Goal: Task Accomplishment & Management: Complete application form

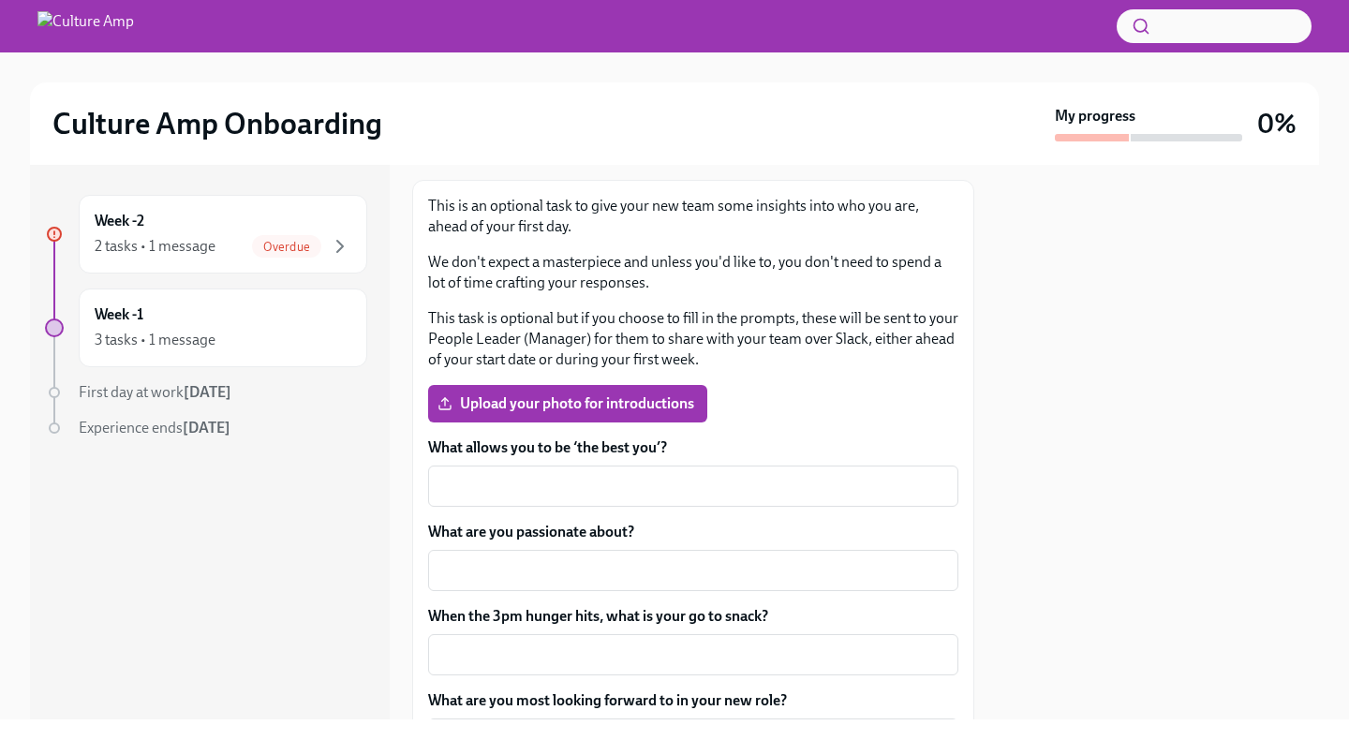
scroll to position [280, 0]
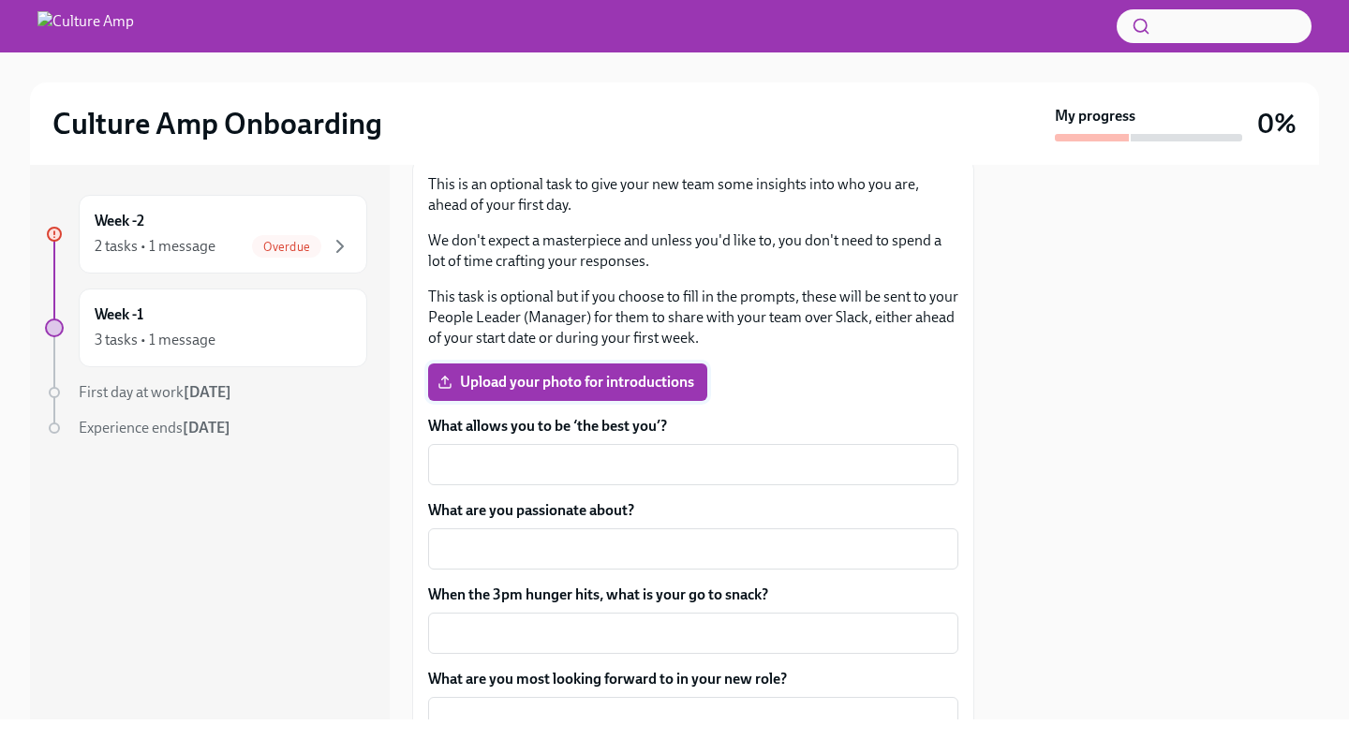
click at [526, 380] on span "Upload your photo for introductions" at bounding box center [567, 382] width 253 height 19
click at [0, 0] on input "Upload your photo for introductions" at bounding box center [0, 0] width 0 height 0
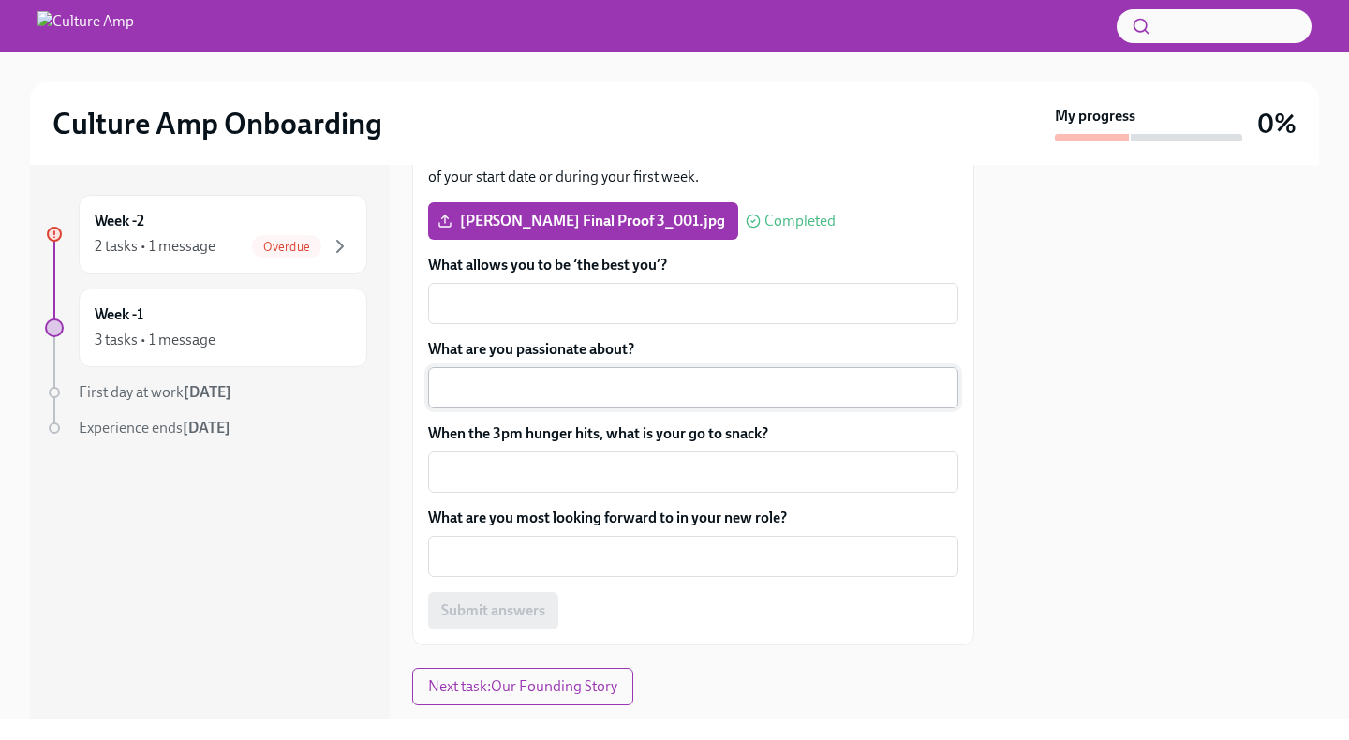
scroll to position [421, 0]
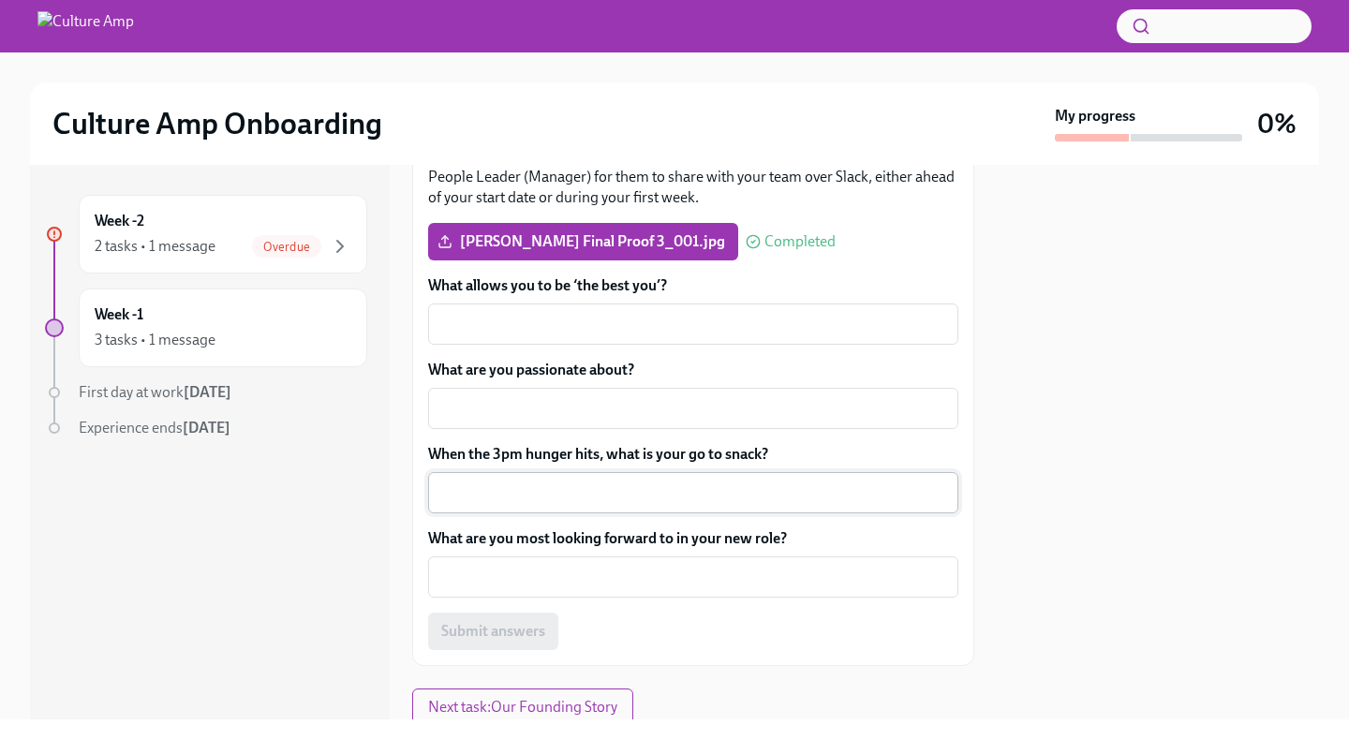
click at [648, 510] on div "x ​" at bounding box center [693, 492] width 530 height 41
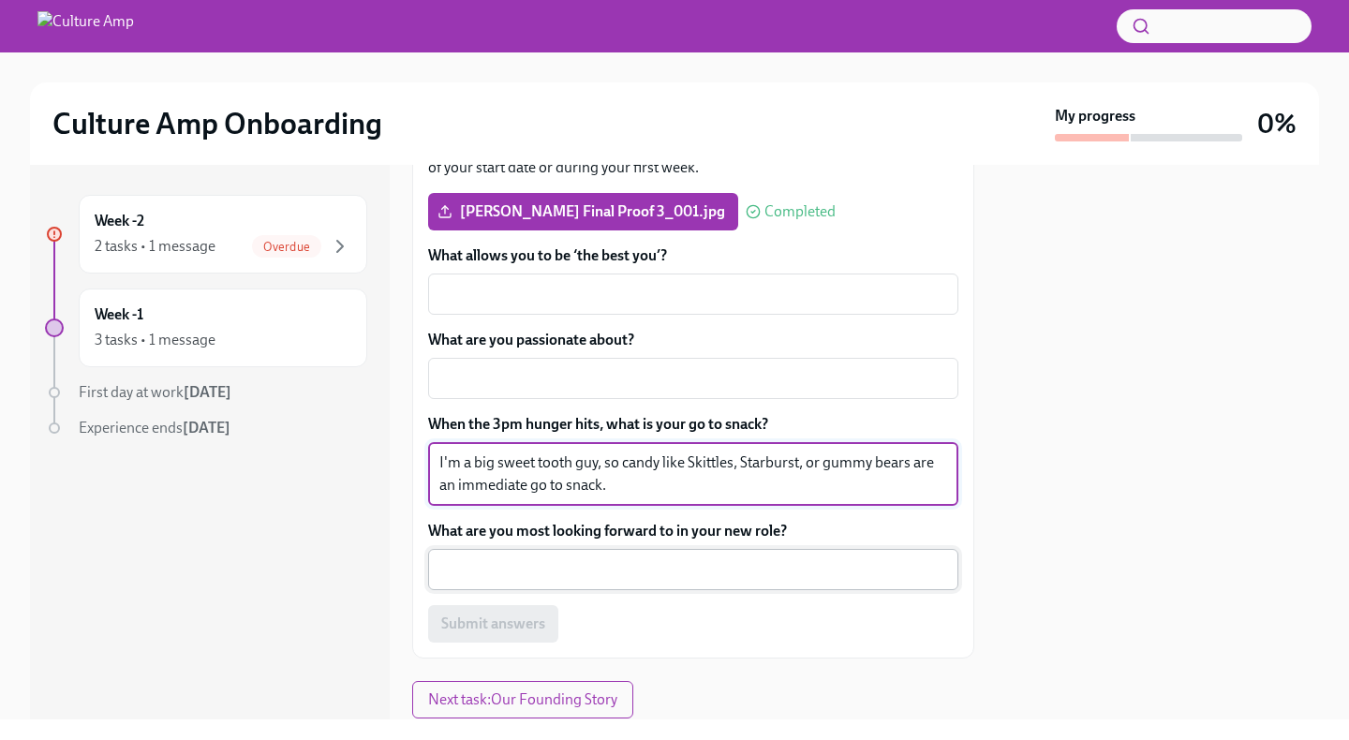
scroll to position [462, 0]
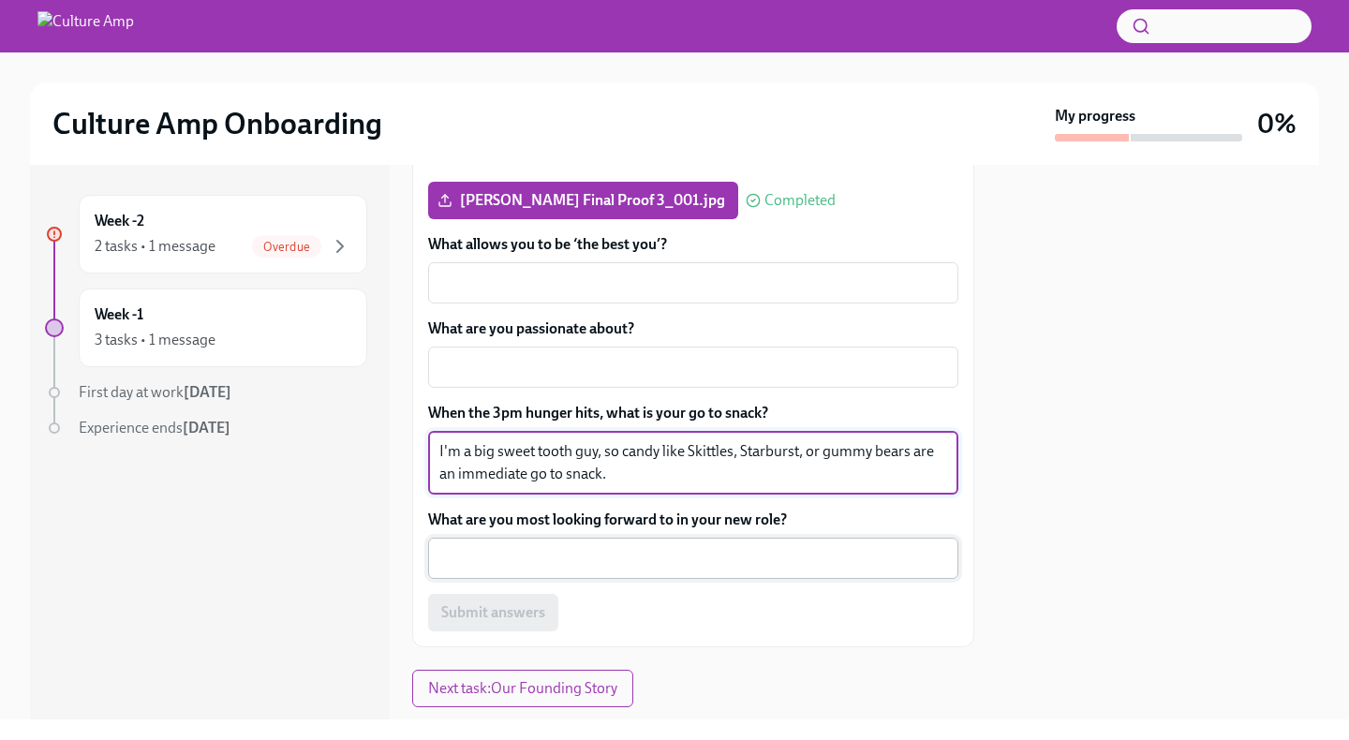
type textarea "I'm a big sweet tooth guy, so candy like Skittles, Starburst, or gummy bears ar…"
click at [669, 557] on textarea "What are you most looking forward to in your new role?" at bounding box center [693, 558] width 508 height 22
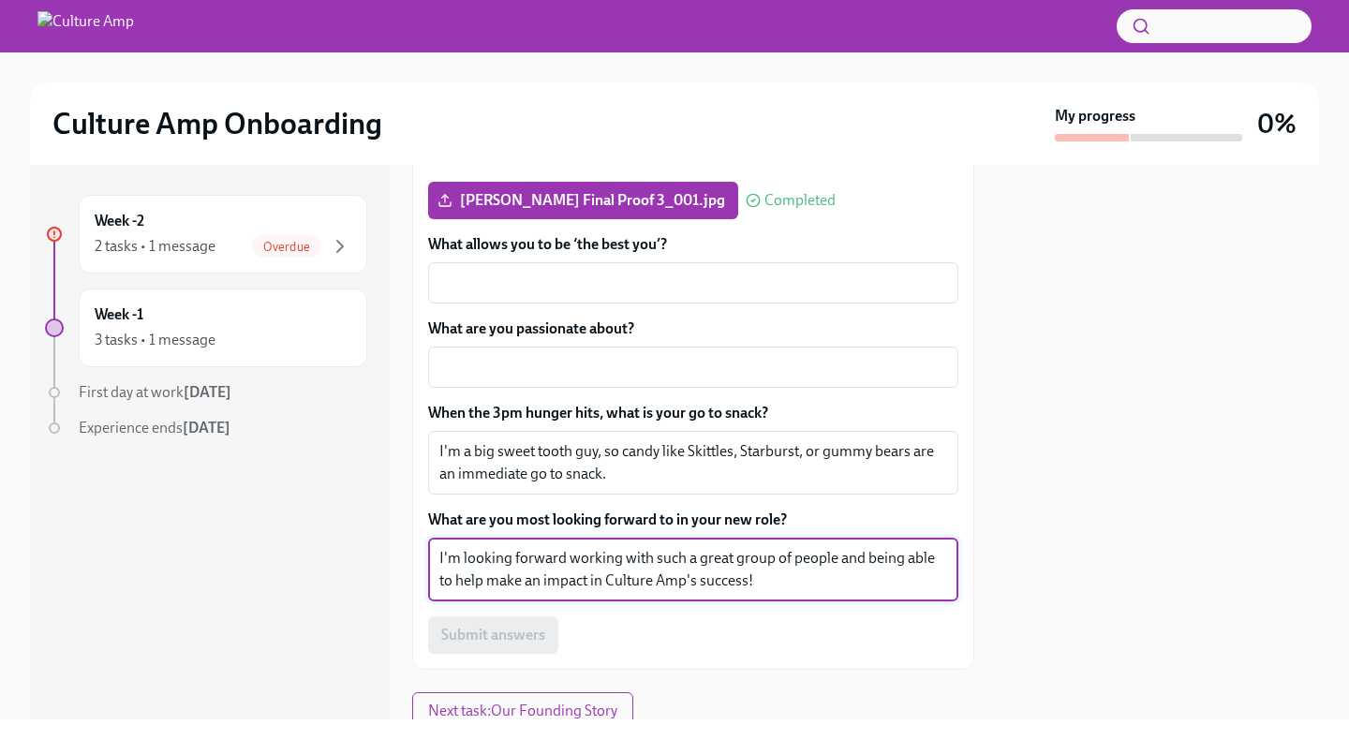
scroll to position [432, 0]
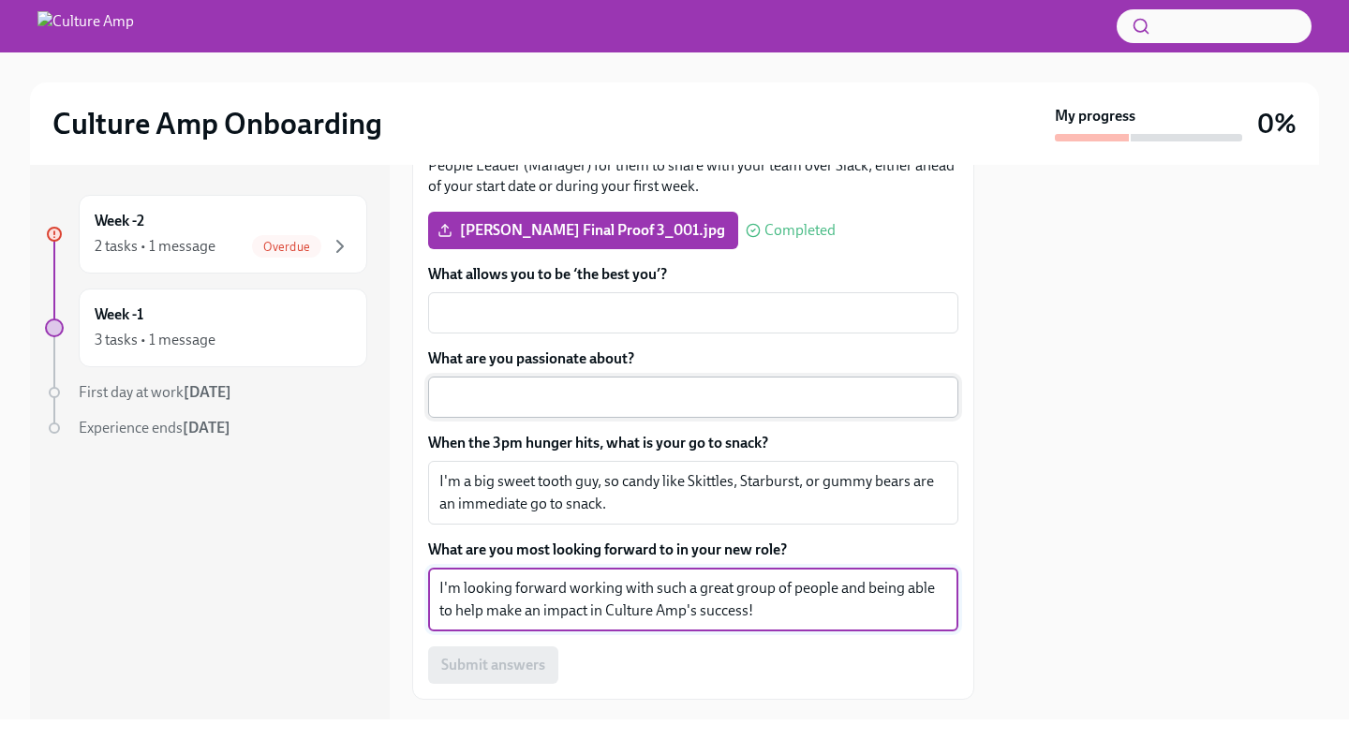
type textarea "I'm looking forward working with such a great group of people and being able to…"
click at [549, 407] on textarea "What are you passionate about?" at bounding box center [693, 397] width 508 height 22
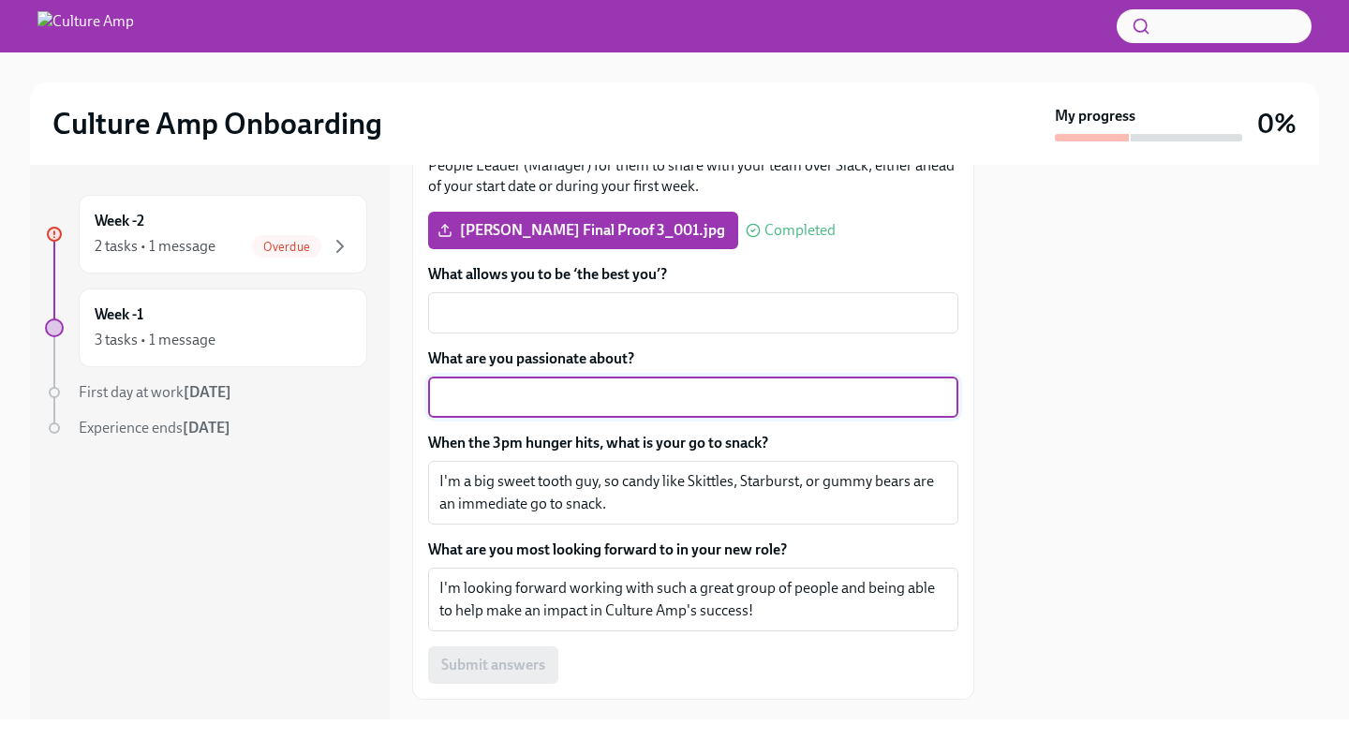
type textarea "B"
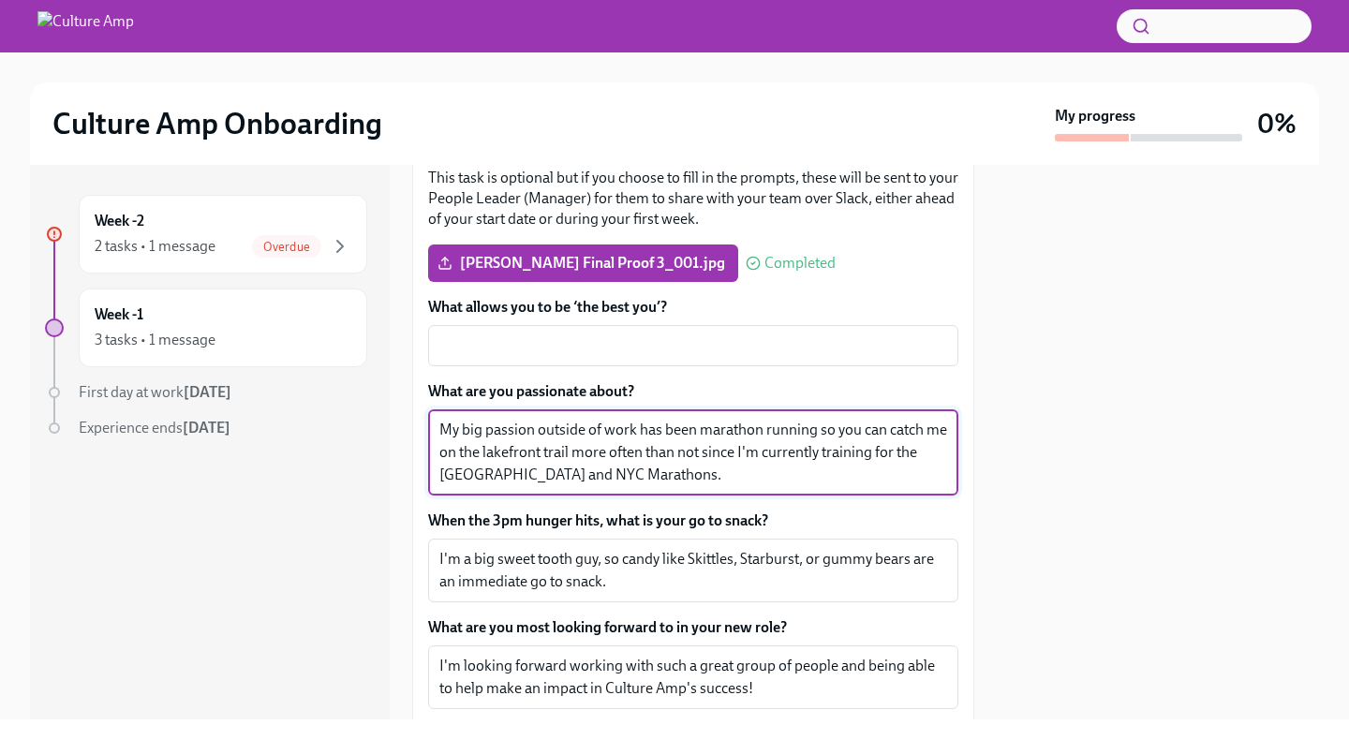
scroll to position [391, 0]
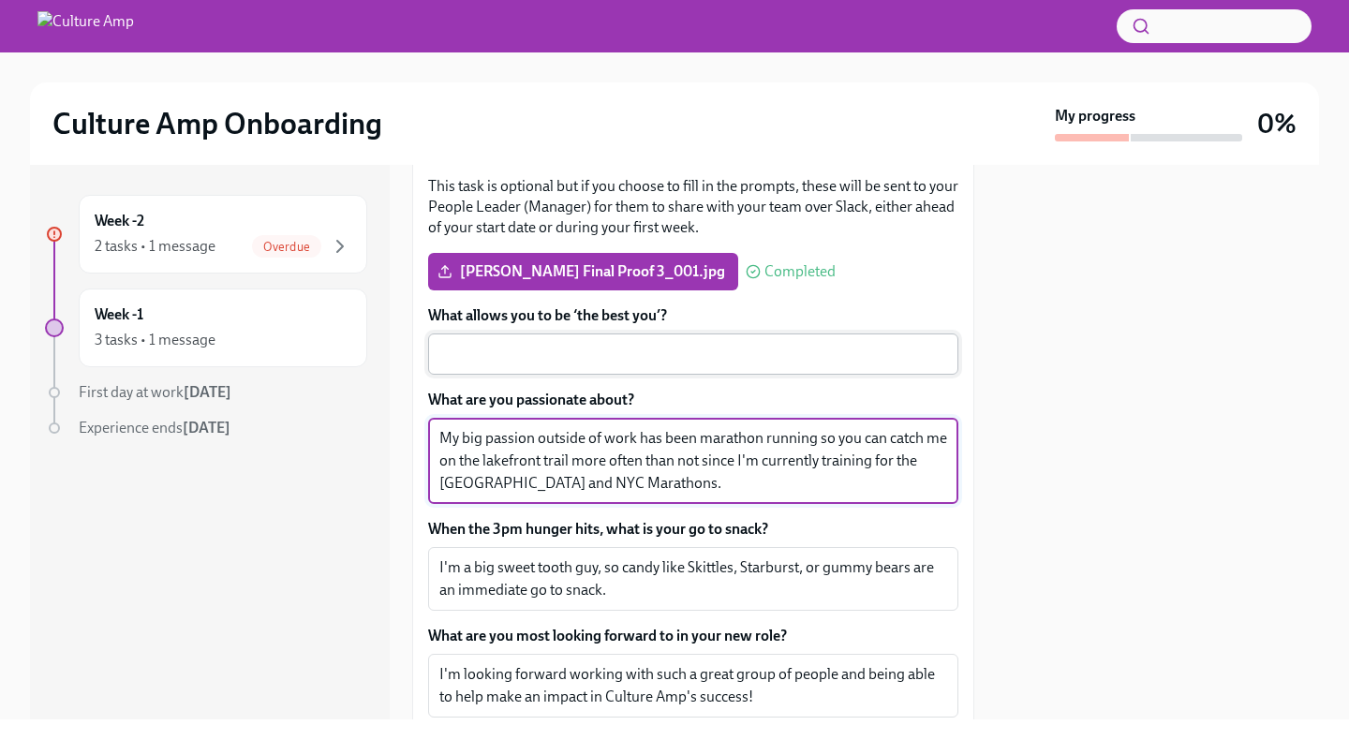
type textarea "My big passion outside of work has been marathon running so you can catch me on…"
click at [542, 347] on textarea "What allows you to be ‘the best you’?" at bounding box center [693, 354] width 508 height 22
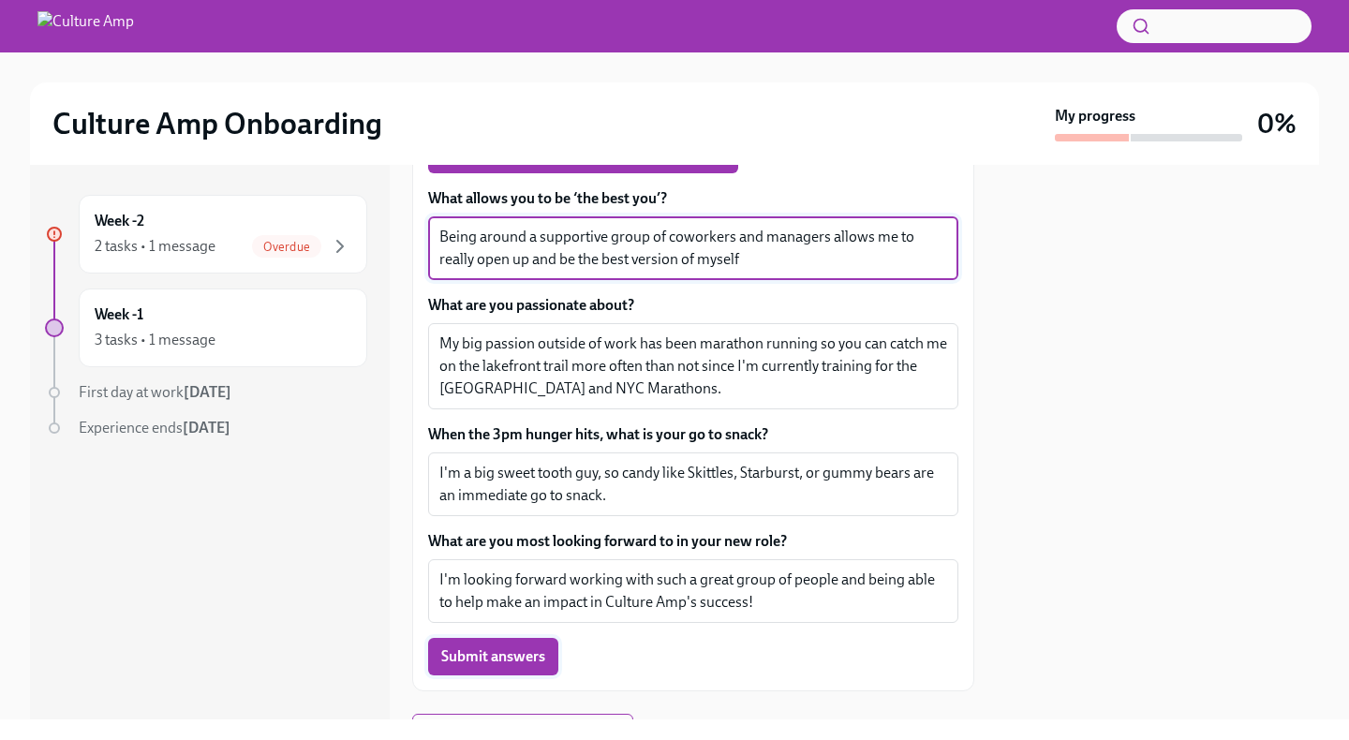
scroll to position [599, 0]
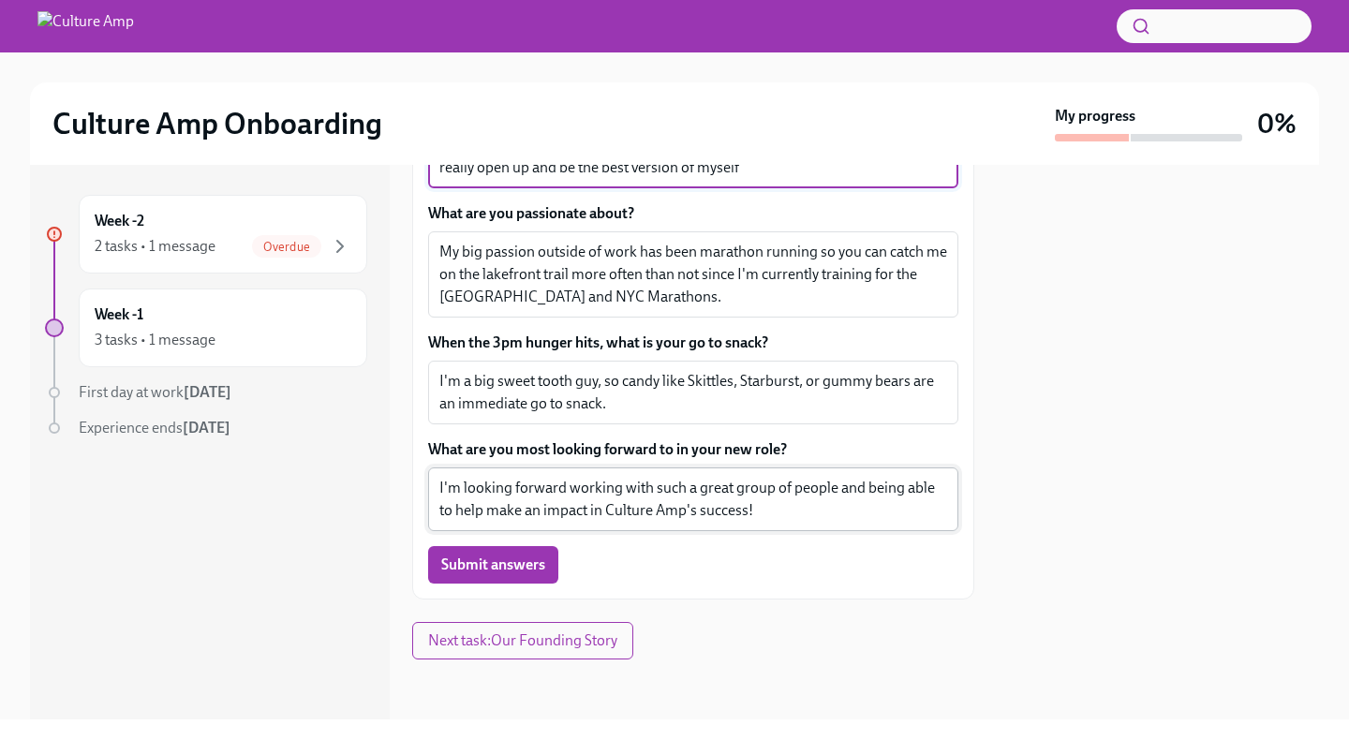
type textarea "Being around a supportive group of coworkers and managers allows me to really o…"
click at [793, 518] on textarea "I'm looking forward working with such a great group of people and being able to…" at bounding box center [693, 499] width 508 height 45
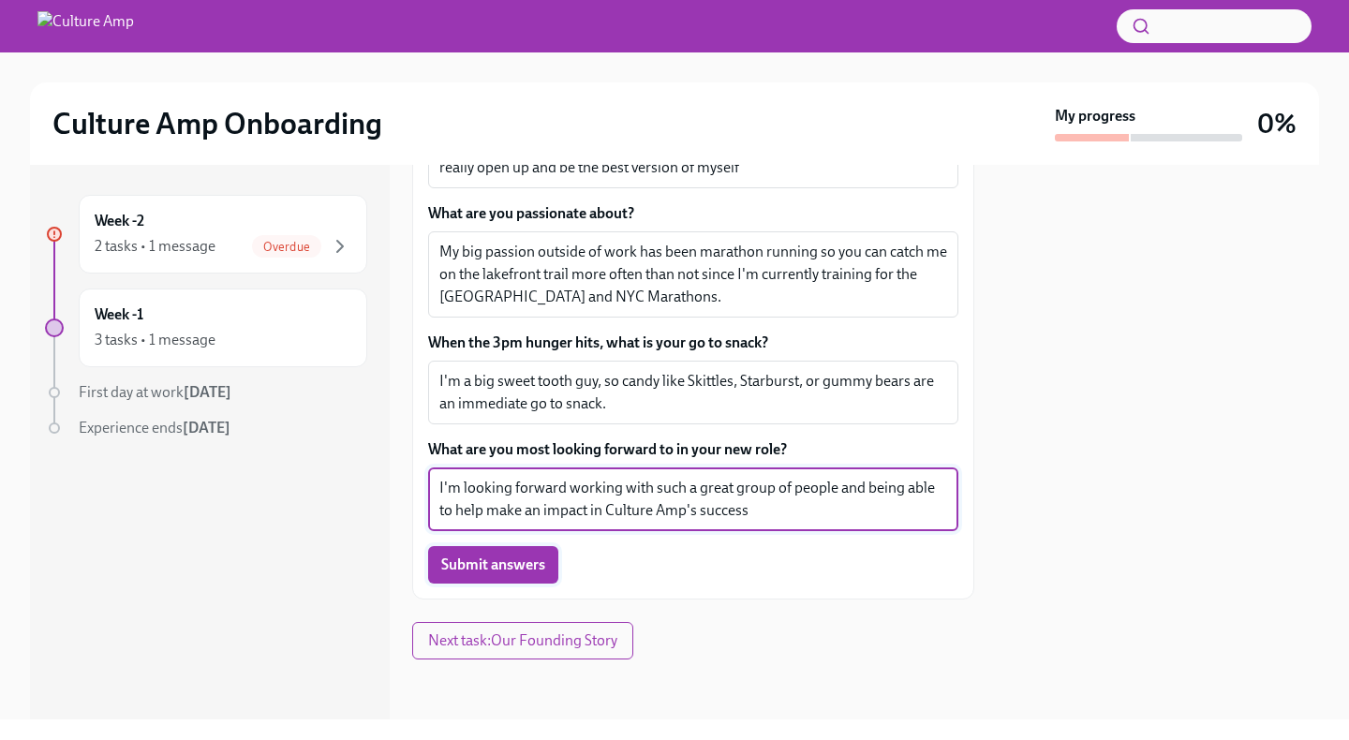
type textarea "I'm looking forward working with such a great group of people and being able to…"
click at [504, 566] on span "Submit answers" at bounding box center [493, 564] width 104 height 19
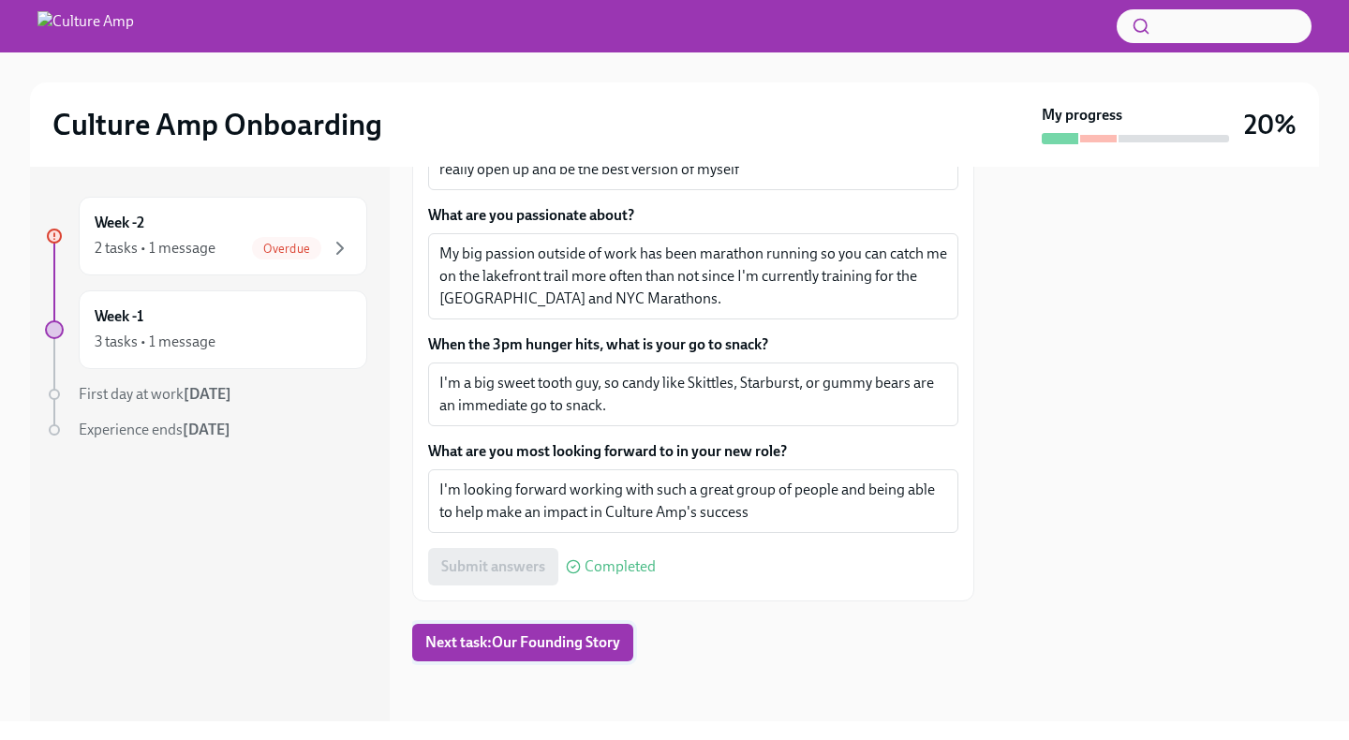
click at [545, 637] on span "Next task : Our Founding Story" at bounding box center [522, 642] width 195 height 19
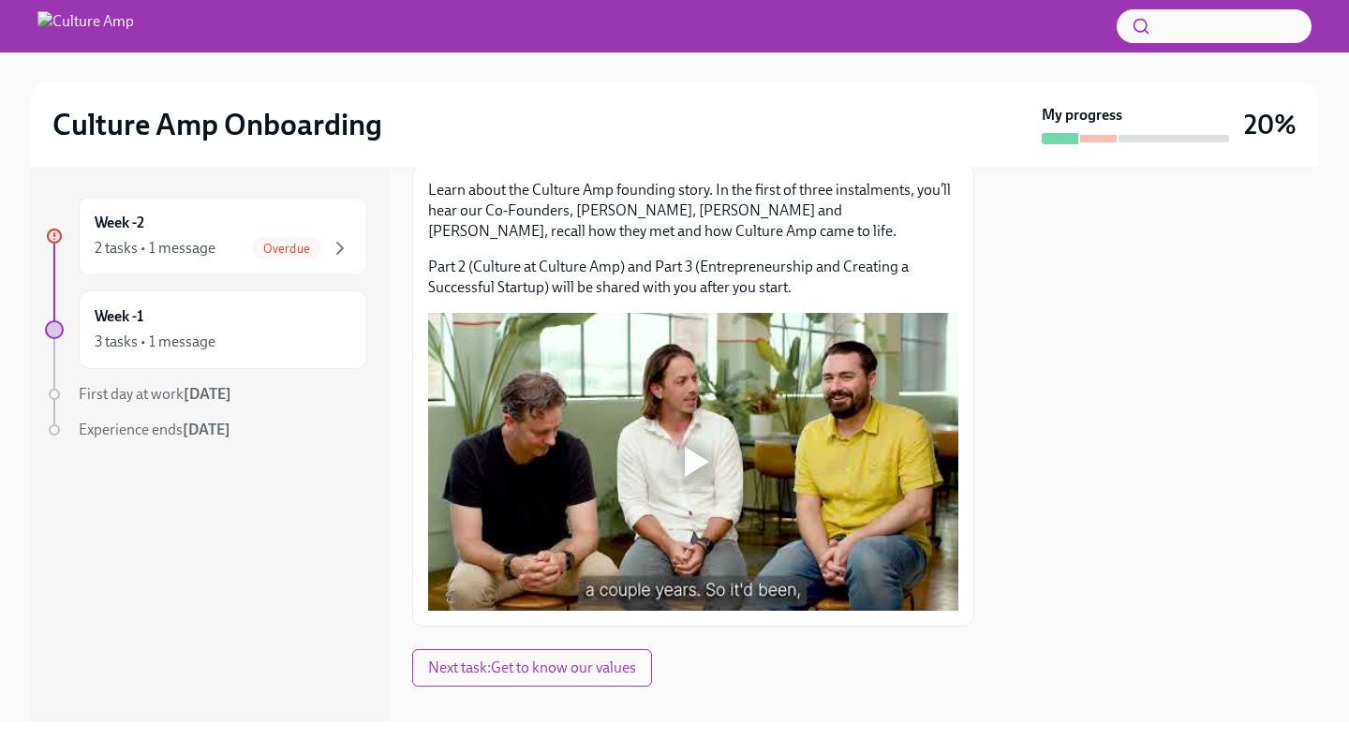
scroll to position [251, 0]
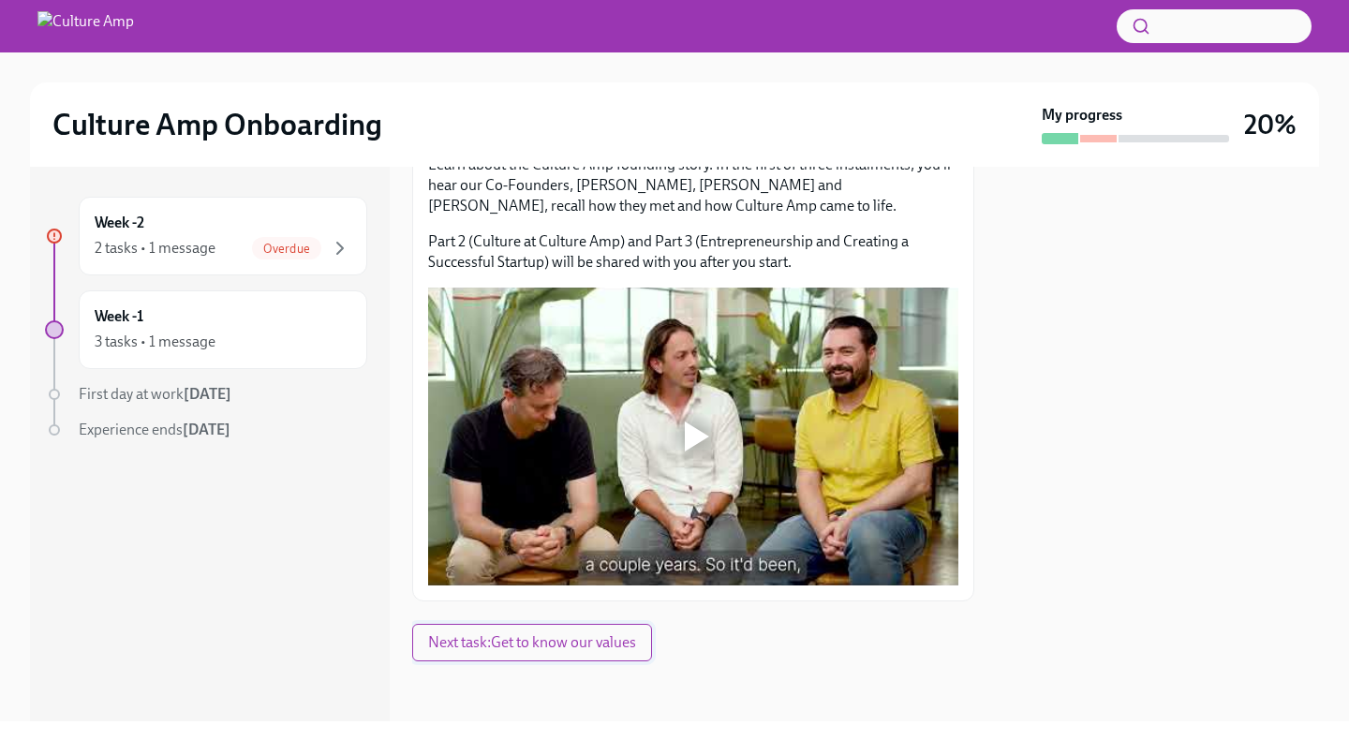
click at [558, 630] on button "Next task : Get to know our values" at bounding box center [532, 642] width 240 height 37
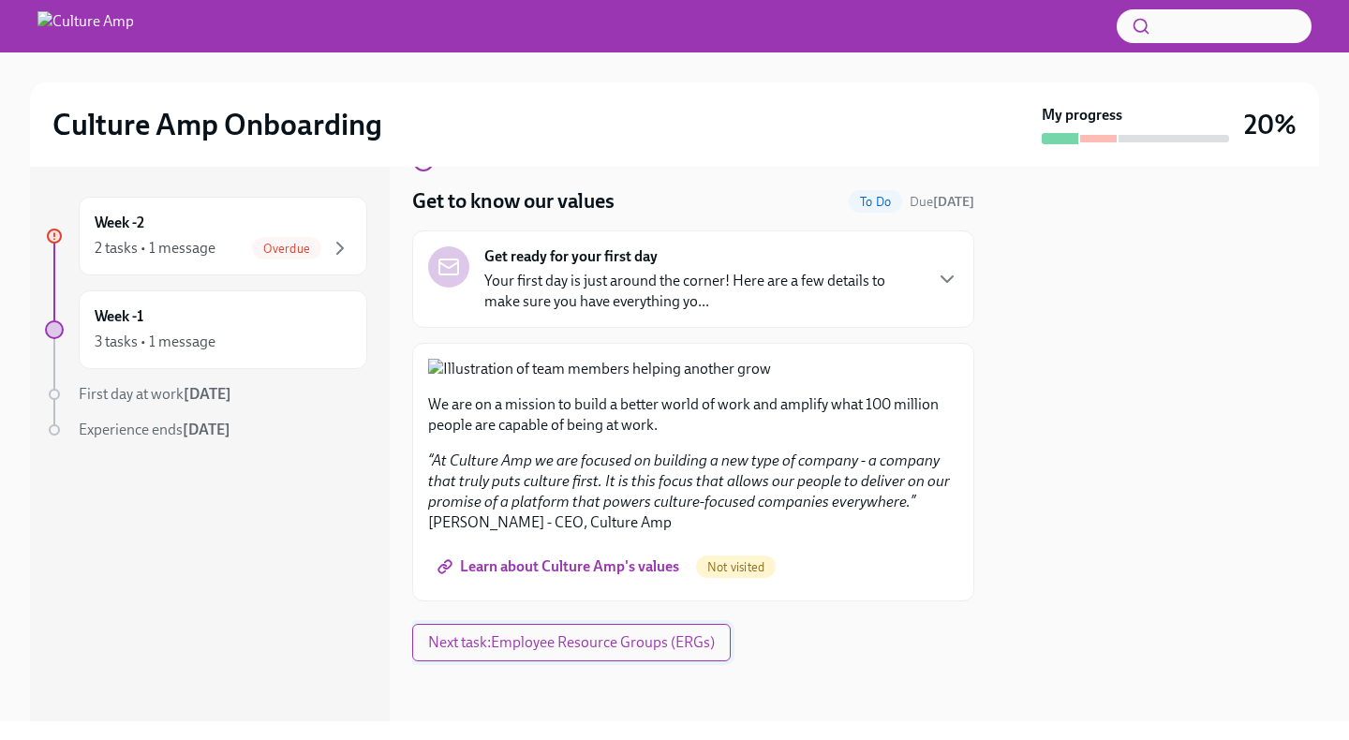
scroll to position [509, 0]
click at [605, 652] on span "Next task : Employee Resource Groups (ERGs)" at bounding box center [571, 642] width 287 height 19
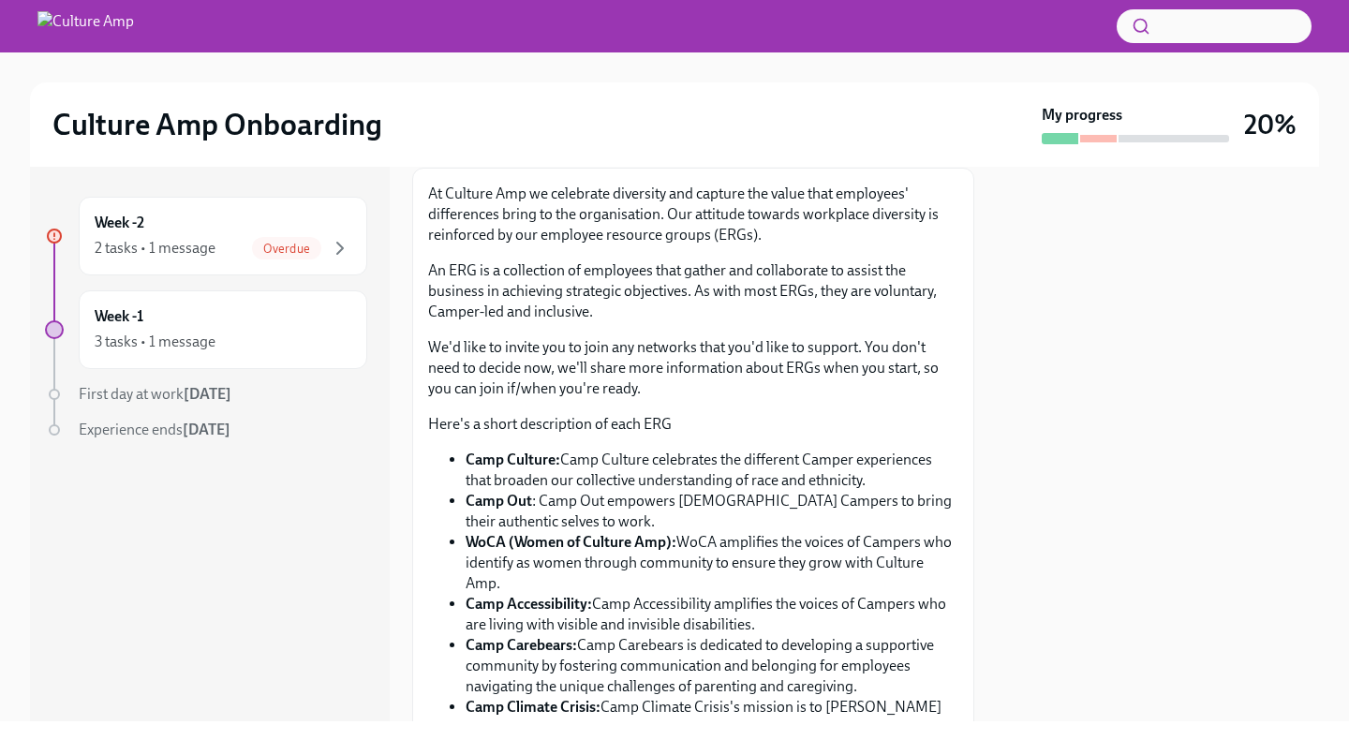
scroll to position [568, 0]
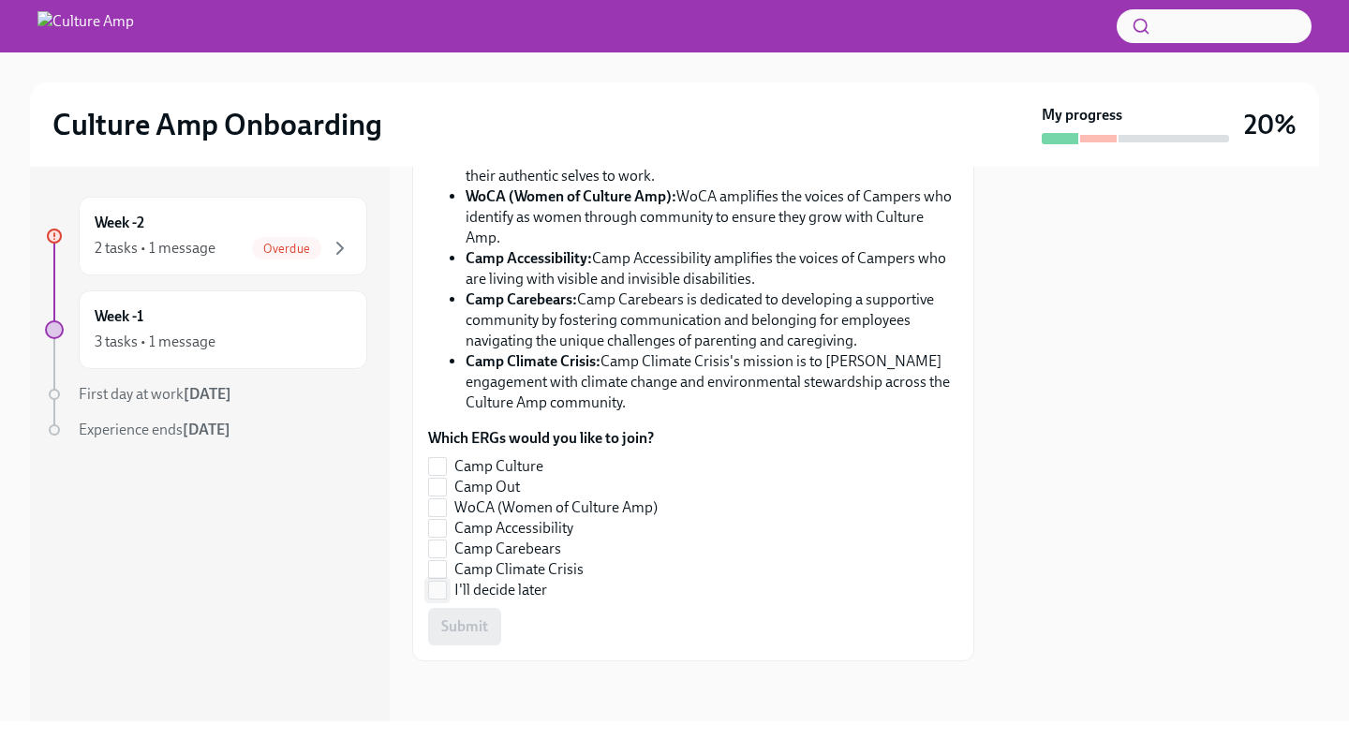
click at [481, 593] on span "I'll decide later" at bounding box center [500, 590] width 93 height 21
click at [446, 593] on input "I'll decide later" at bounding box center [437, 590] width 17 height 17
checkbox input "true"
click at [475, 619] on span "Submit" at bounding box center [464, 626] width 47 height 19
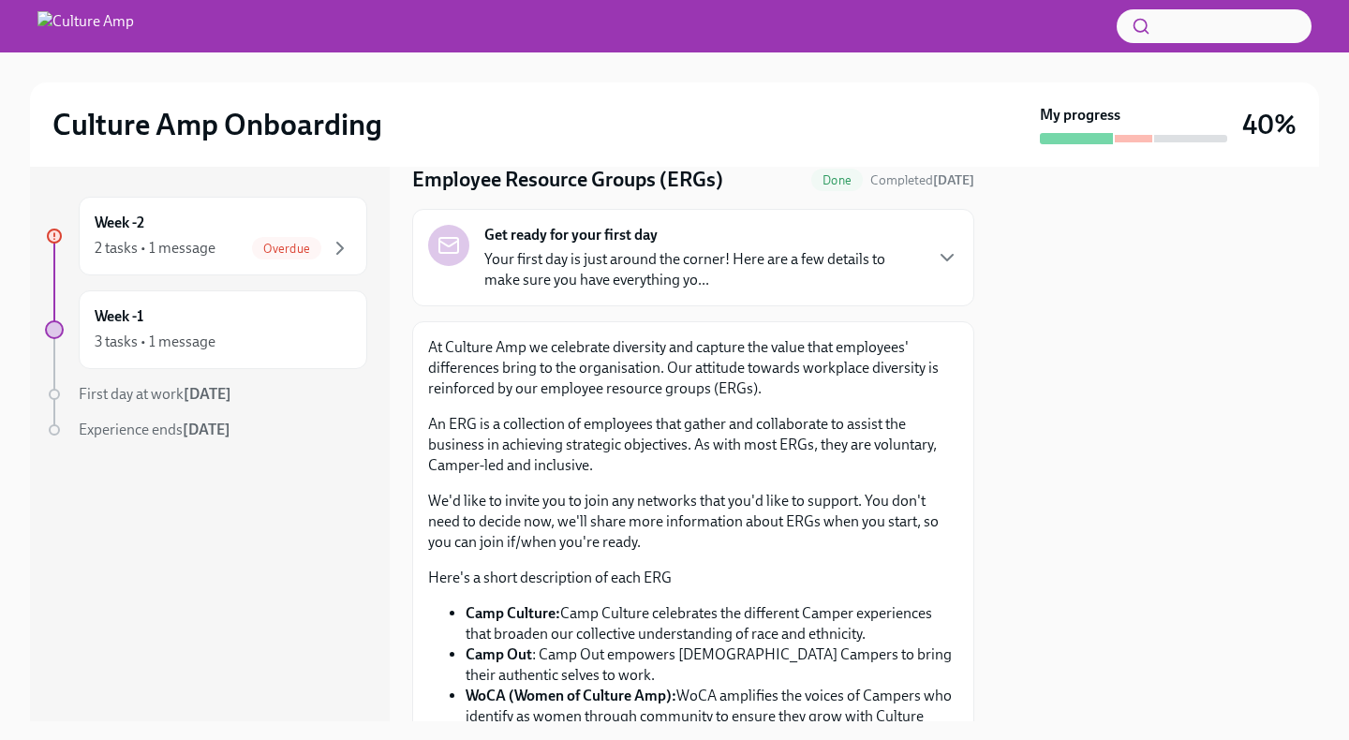
scroll to position [0, 0]
